Goal: Navigation & Orientation: Find specific page/section

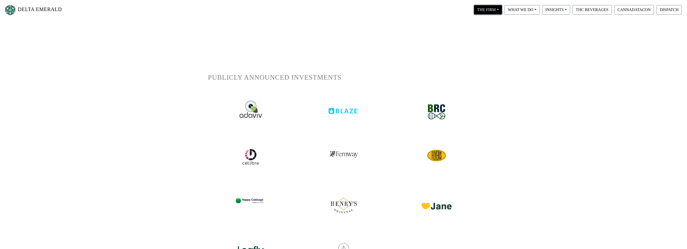
click at [482, 12] on button "THE FIRM" at bounding box center [488, 10] width 28 height 10
click at [487, 30] on link "Our People" at bounding box center [493, 31] width 40 height 8
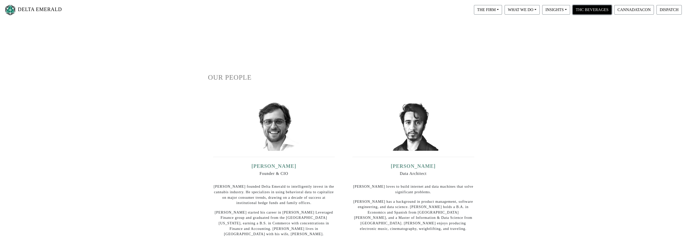
click at [579, 10] on button "THC BEVERAGES" at bounding box center [592, 10] width 39 height 10
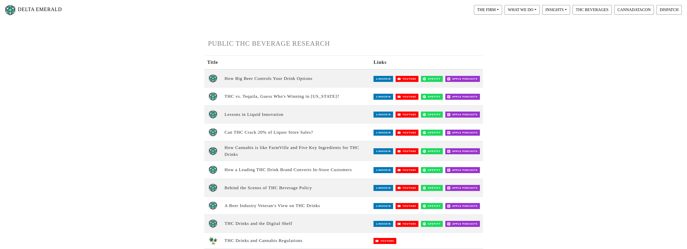
scroll to position [50, 0]
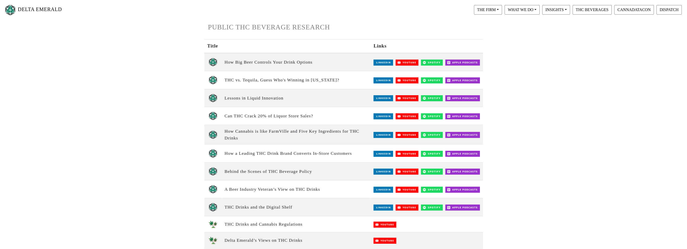
click at [379, 114] on img at bounding box center [384, 116] width 20 height 6
